Goal: Navigation & Orientation: Find specific page/section

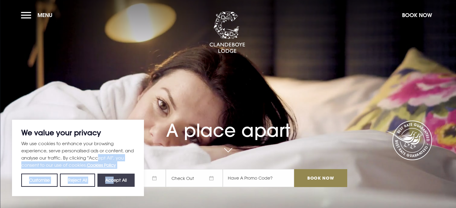
drag, startPoint x: 102, startPoint y: 167, endPoint x: 113, endPoint y: 182, distance: 18.9
click at [113, 182] on div "We use cookies to enhance your browsing experience, serve personalised ads or c…" at bounding box center [77, 163] width 113 height 47
click at [113, 181] on button "Accept All" at bounding box center [115, 180] width 37 height 13
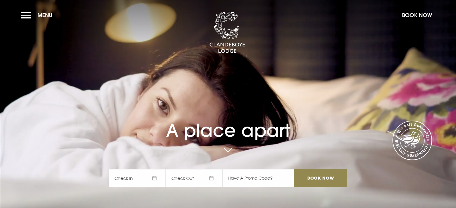
checkbox input "true"
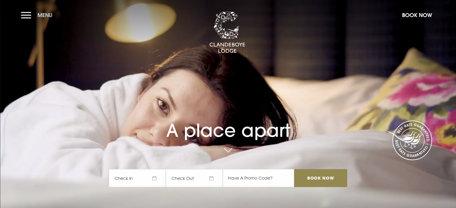
click at [24, 14] on button "Menu" at bounding box center [38, 15] width 34 height 13
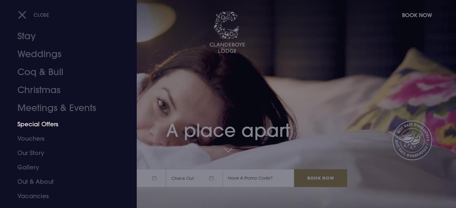
scroll to position [20, 0]
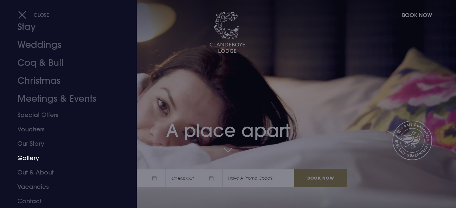
click at [36, 157] on link "Gallery" at bounding box center [64, 158] width 95 height 14
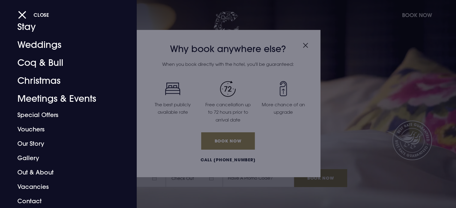
click at [305, 44] on div at bounding box center [228, 104] width 456 height 208
